Goal: Information Seeking & Learning: Learn about a topic

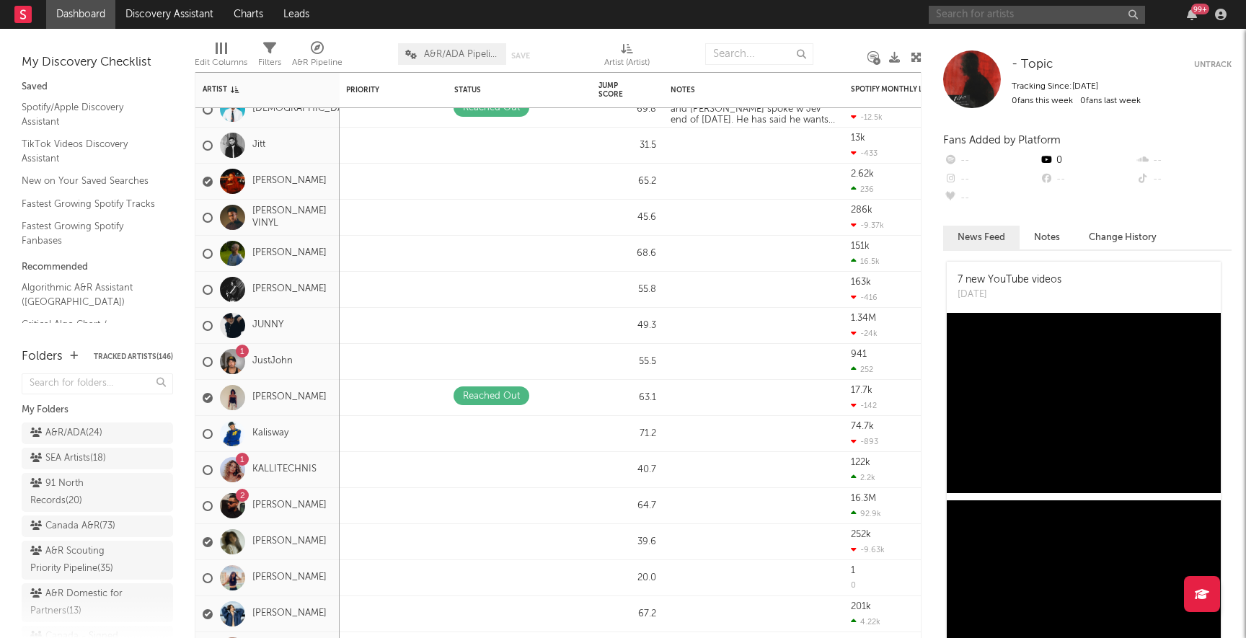
click at [971, 12] on input "text" at bounding box center [1037, 15] width 216 height 18
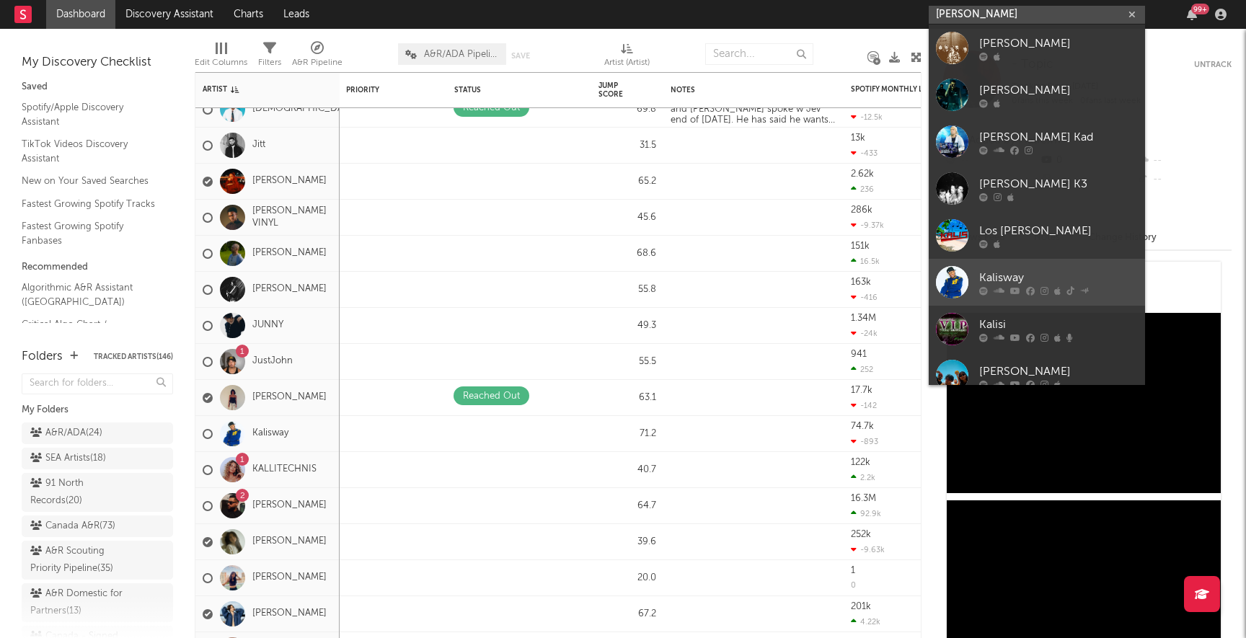
type input "[PERSON_NAME]"
click at [1059, 276] on div "Kalisway" at bounding box center [1058, 277] width 159 height 17
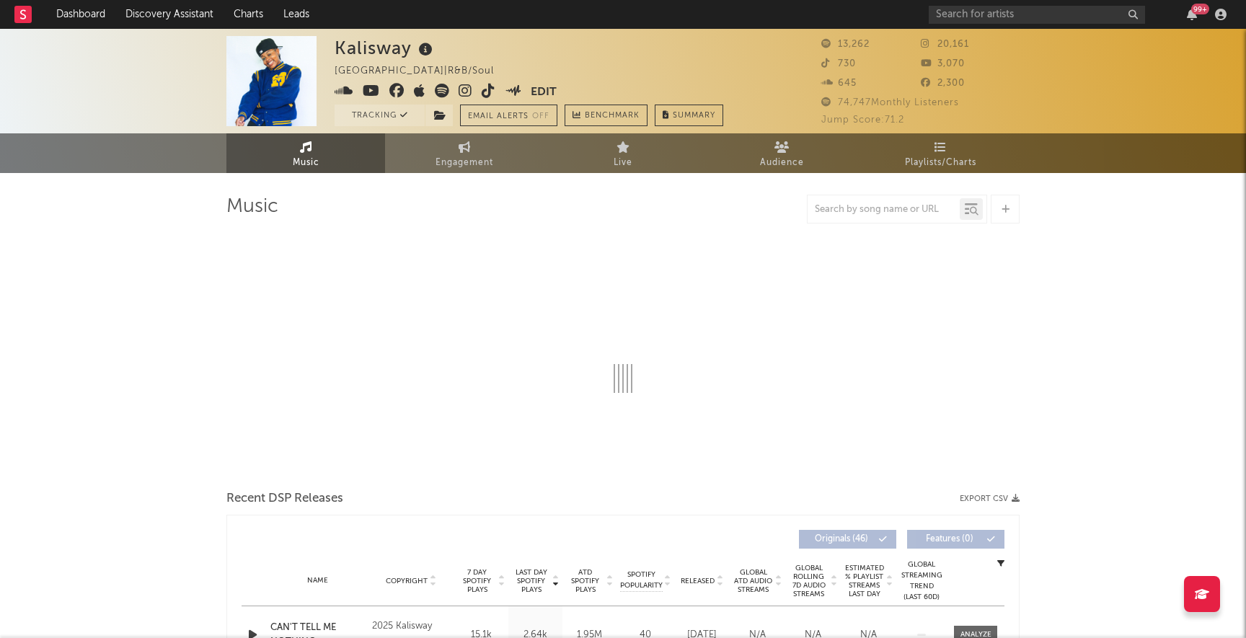
select select "6m"
